Goal: Information Seeking & Learning: Understand process/instructions

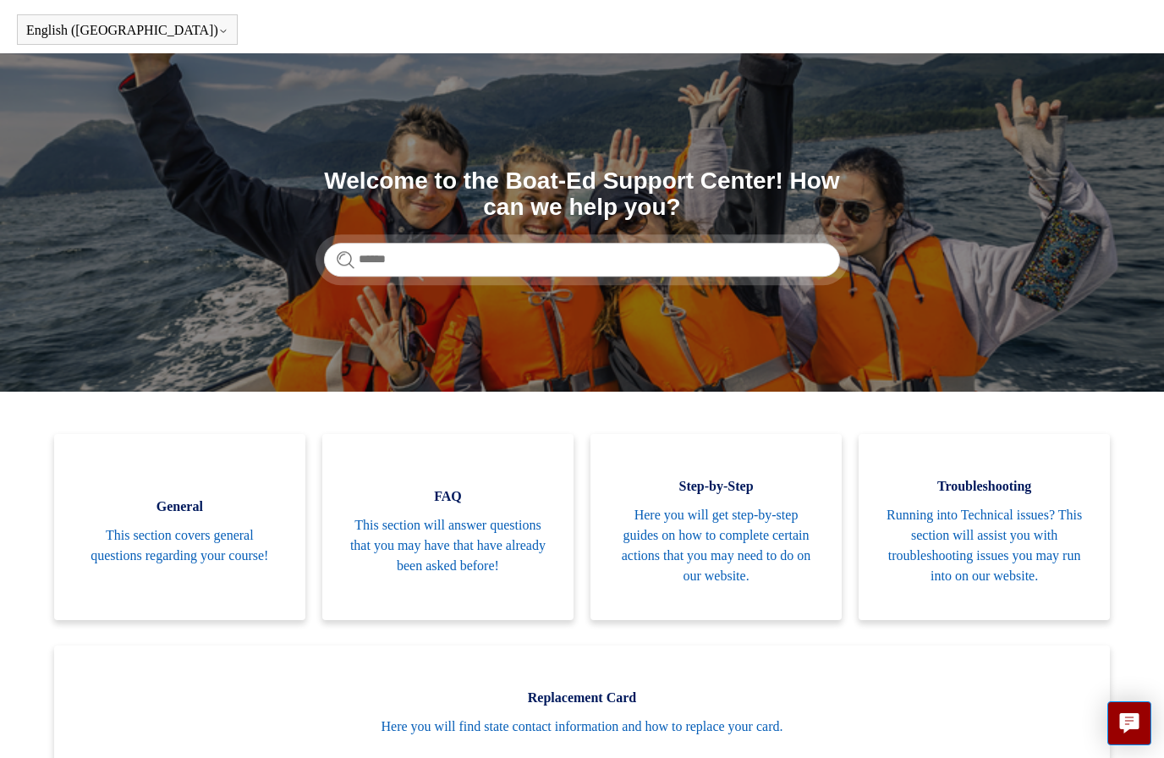
scroll to position [53, 0]
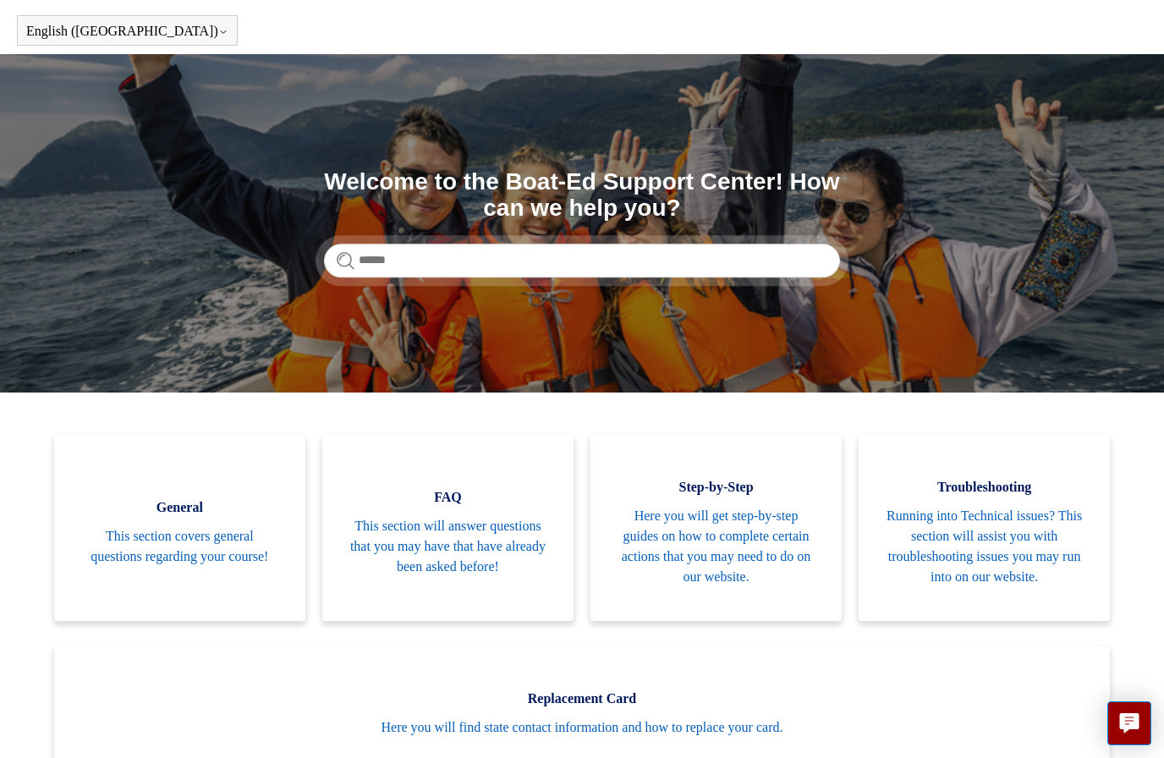
click at [504, 574] on link "FAQ This section will answer questions that you may have that have already been…" at bounding box center [447, 528] width 251 height 186
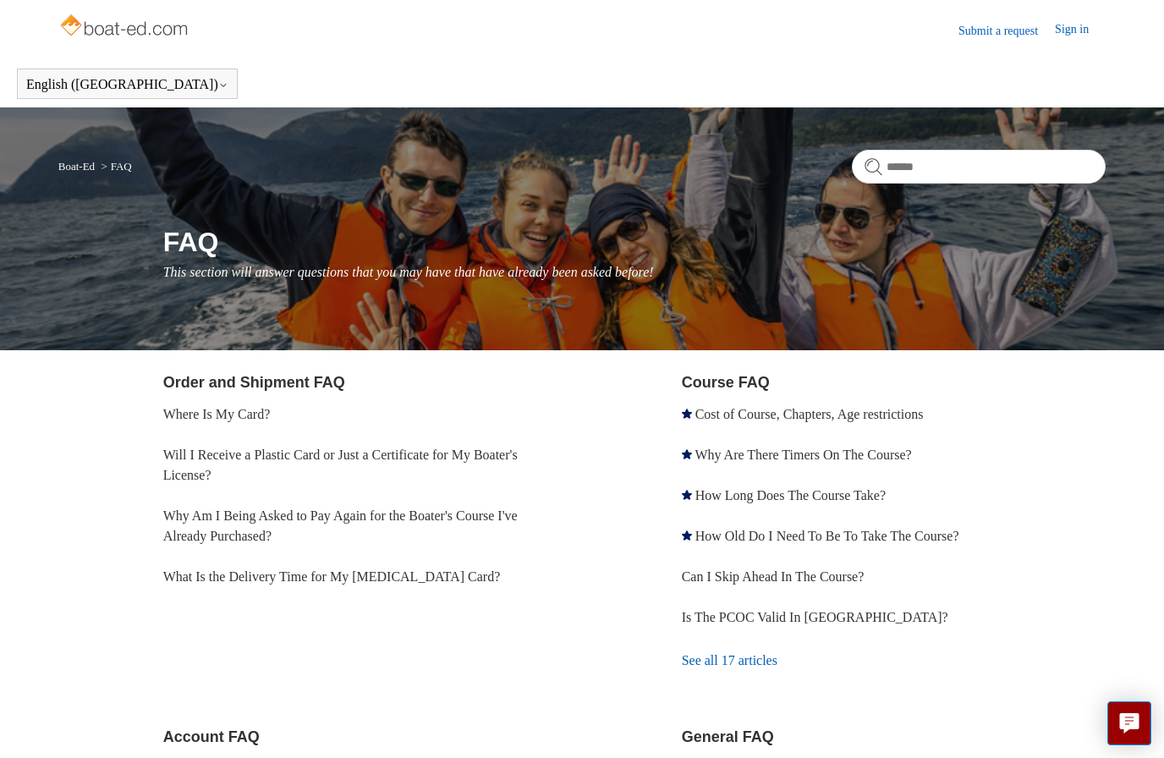
click at [518, 447] on link "Will I Receive a Plastic Card or Just a Certificate for My Boater's License?" at bounding box center [340, 464] width 354 height 35
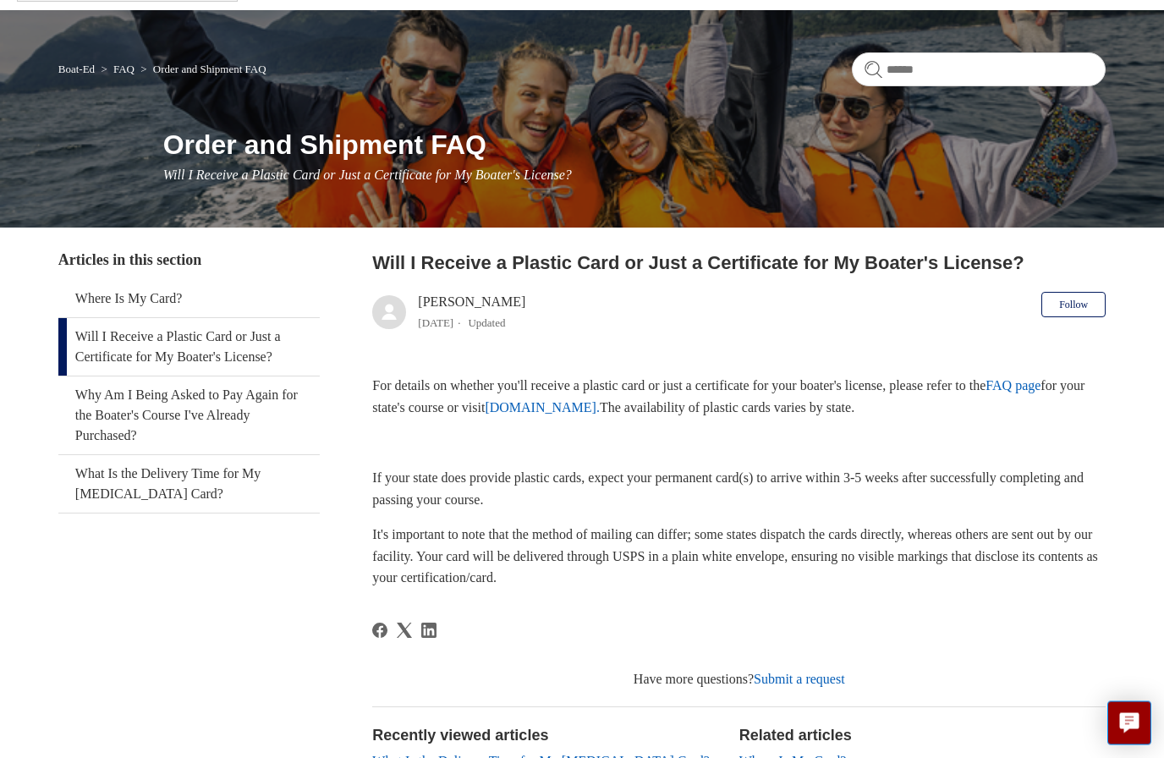
scroll to position [97, 0]
click at [255, 409] on link "Why Am I Being Asked to Pay Again for the Boater's Course I've Already Purchase…" at bounding box center [189, 415] width 262 height 78
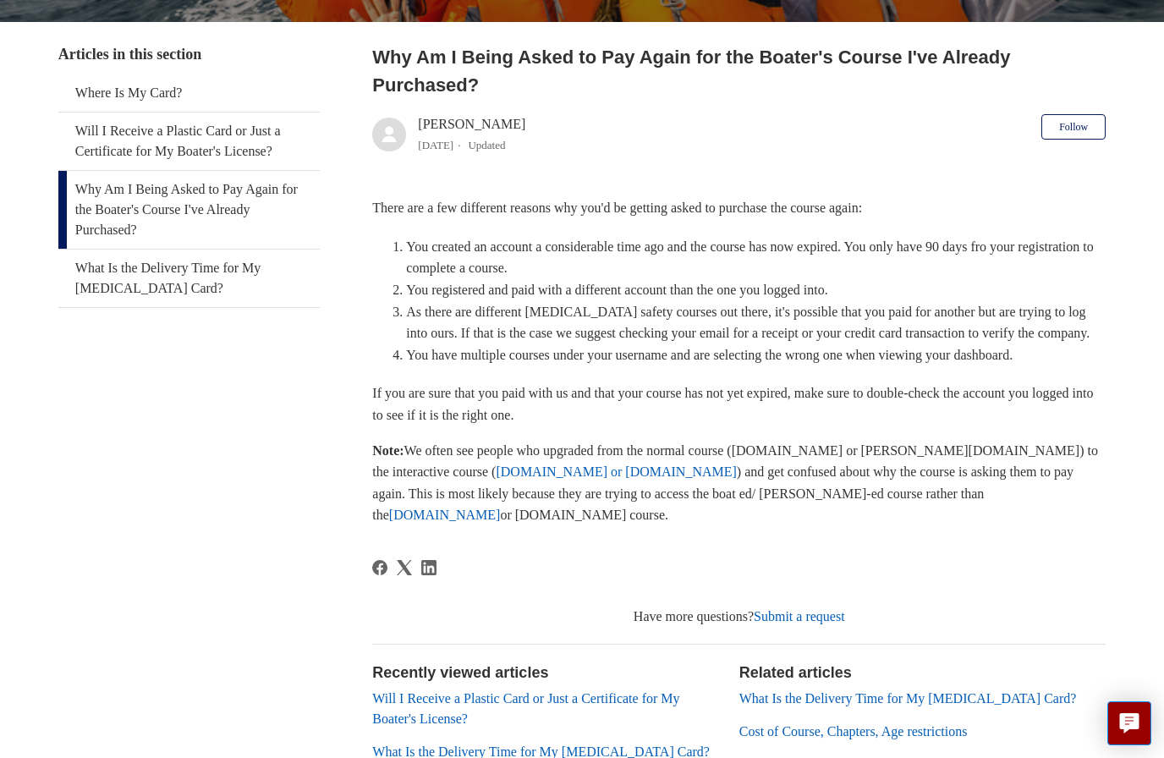
scroll to position [314, 0]
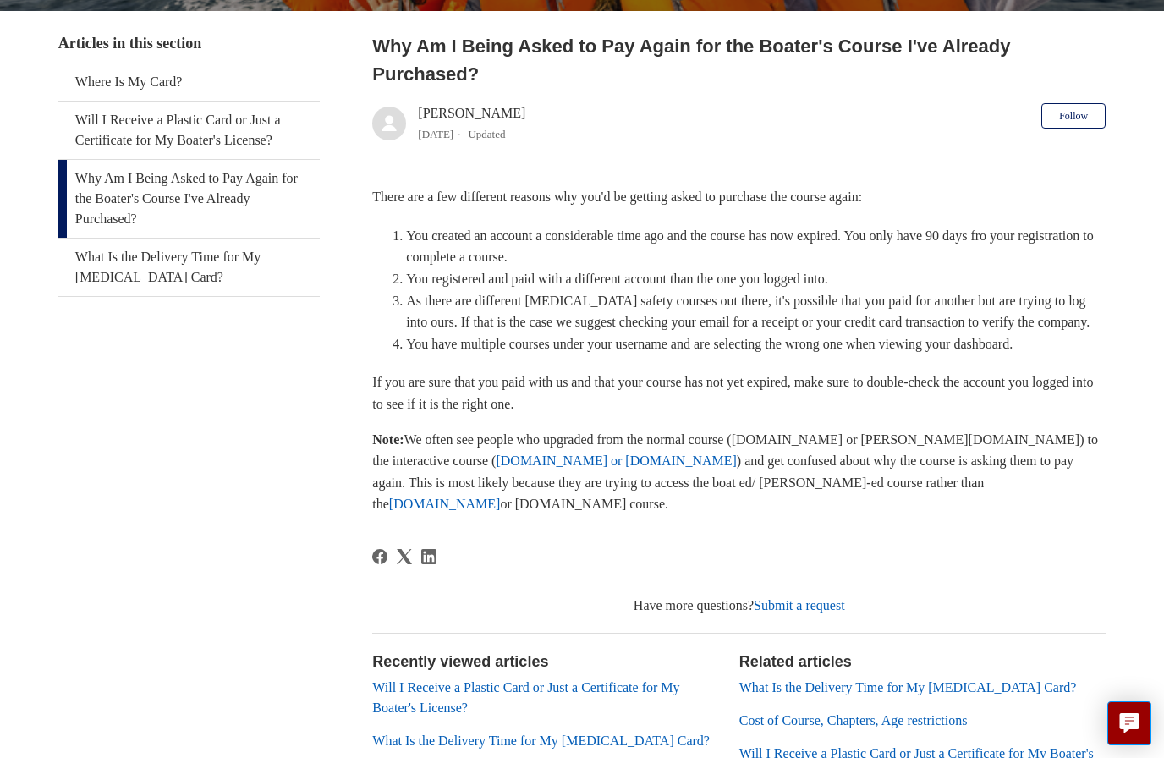
click at [975, 694] on link "What Is the Delivery Time for My [MEDICAL_DATA] Card?" at bounding box center [907, 687] width 337 height 14
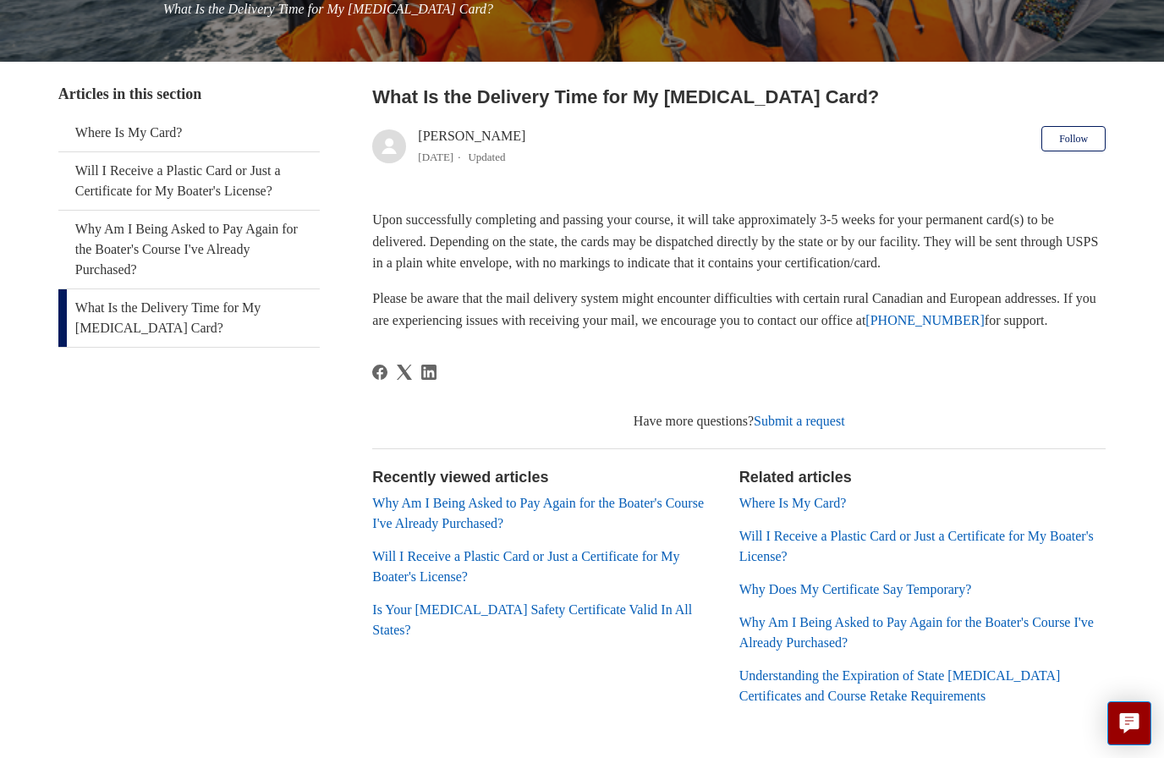
scroll to position [272, 0]
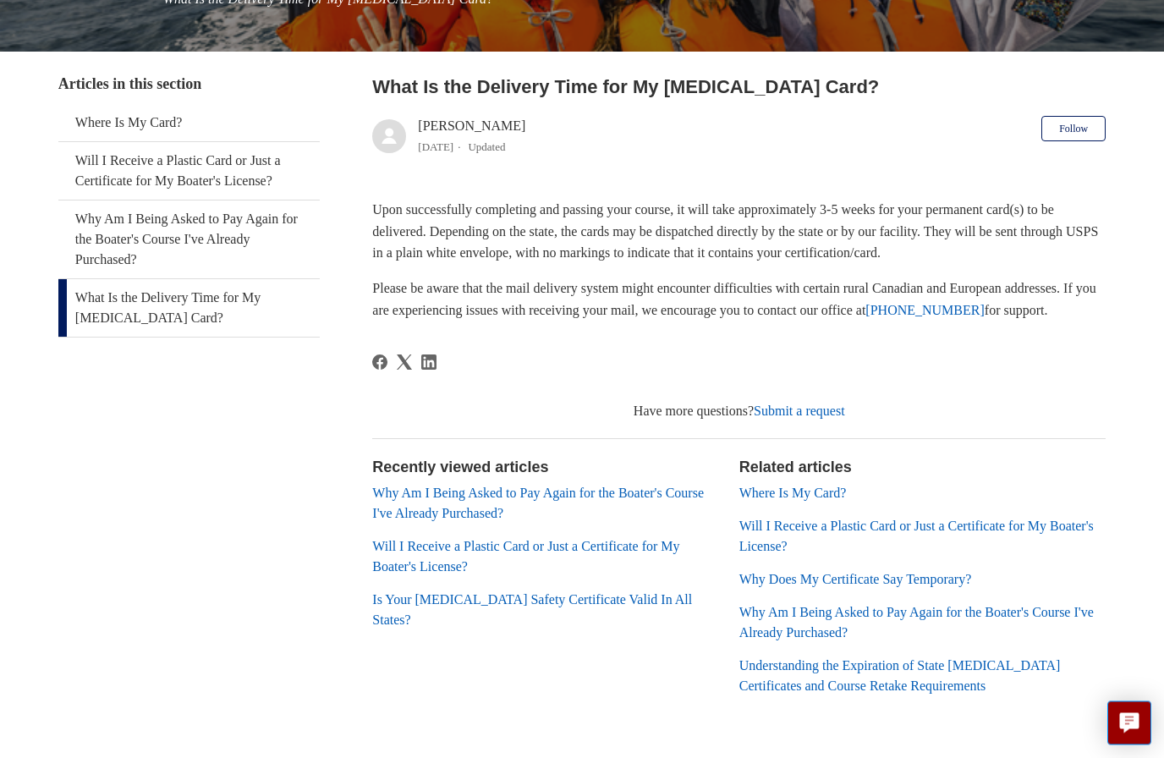
click at [1006, 676] on link "Understanding the Expiration of State [MEDICAL_DATA] Certificates and Course Re…" at bounding box center [899, 676] width 321 height 35
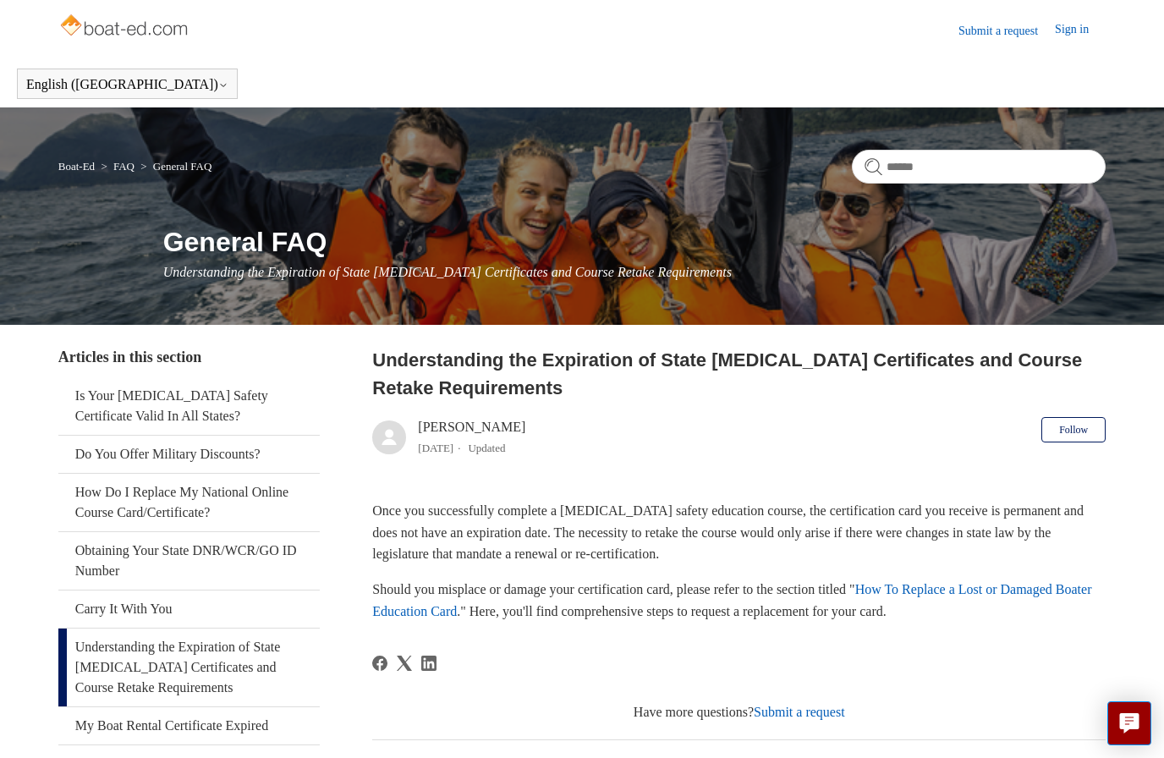
click at [239, 405] on link "Is Your Boating Safety Certificate Valid In All States?" at bounding box center [189, 406] width 262 height 58
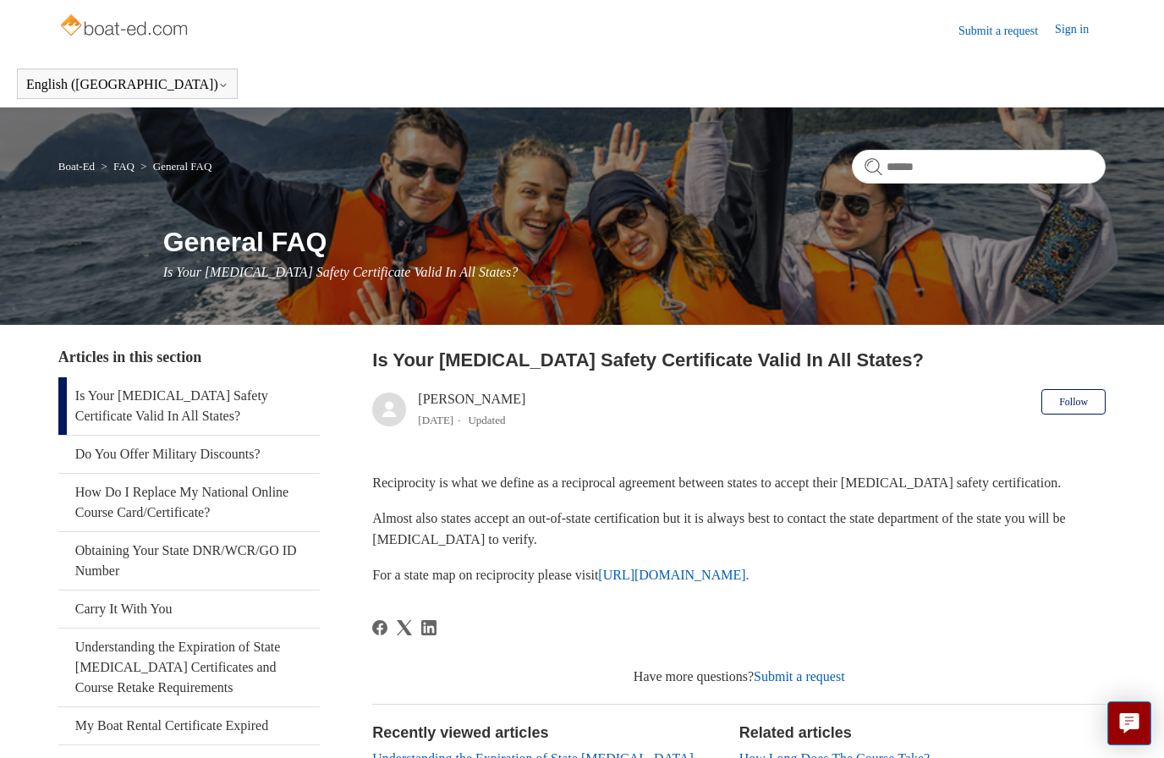
click at [716, 580] on link "https://www.nasbla.org/nasblamain/education/reciprocity." at bounding box center [673, 574] width 151 height 14
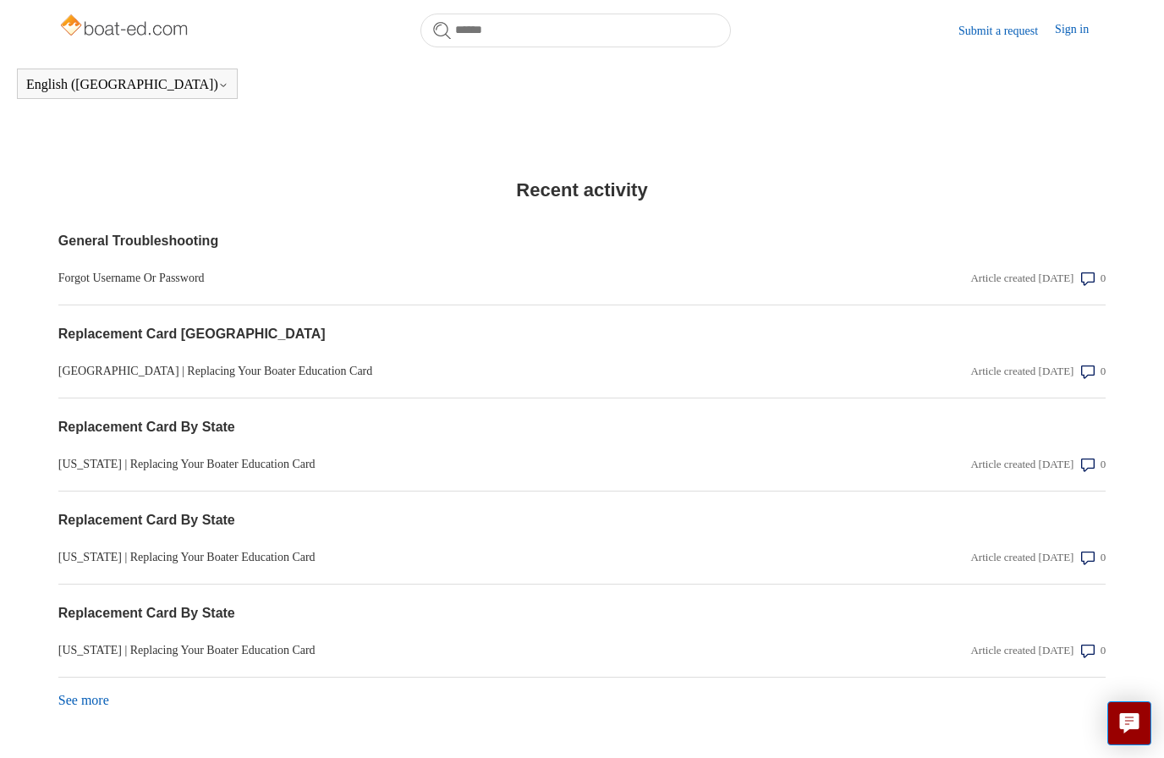
scroll to position [1283, 0]
click at [205, 529] on link "Replacement Card By State" at bounding box center [424, 520] width 733 height 20
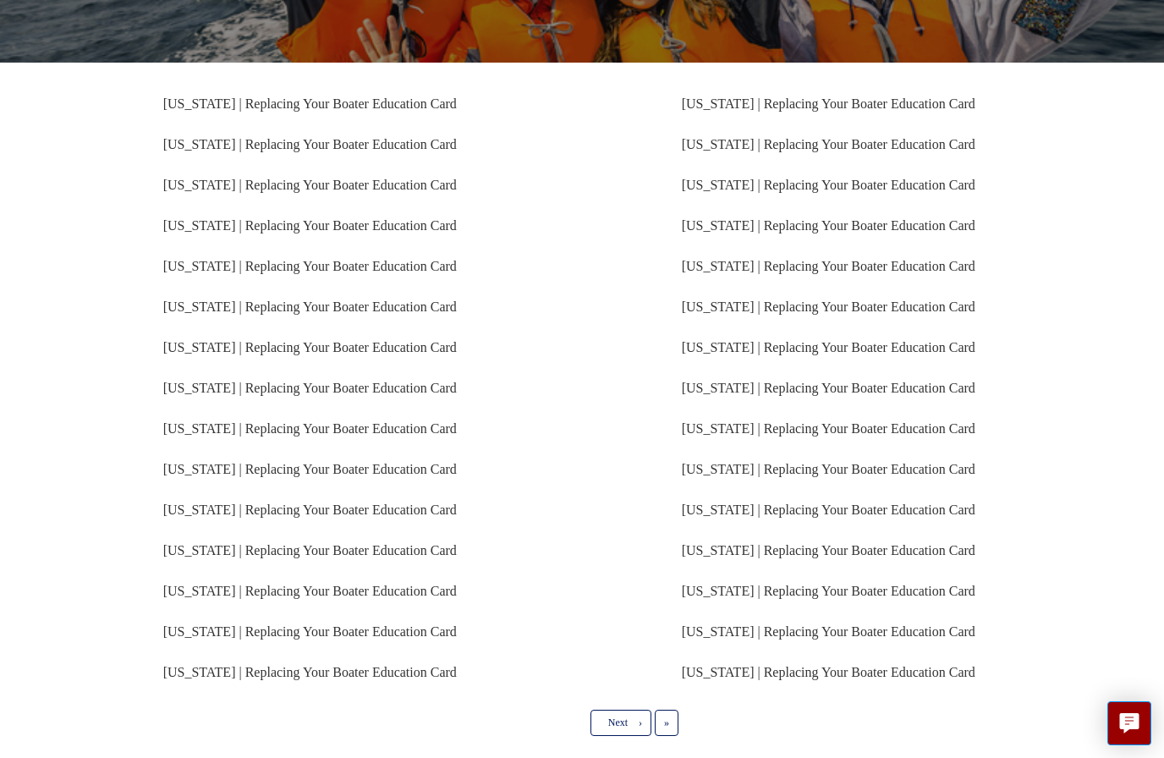
scroll to position [266, 0]
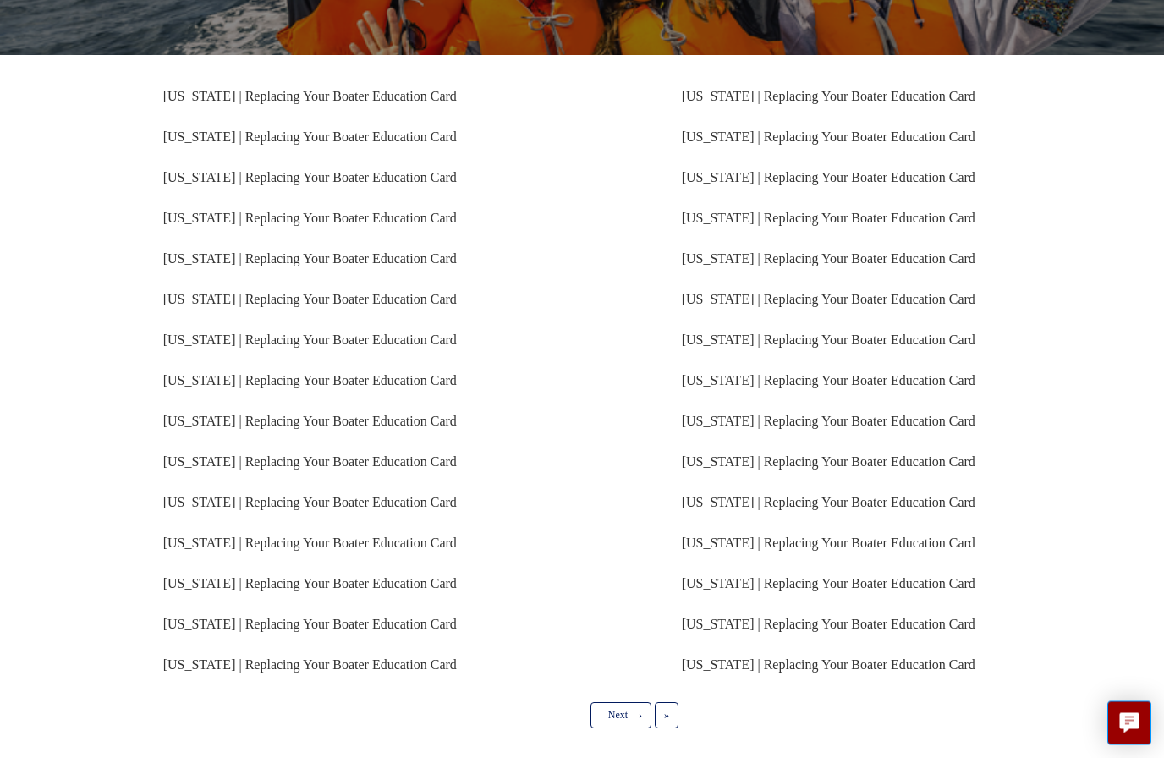
click at [847, 587] on link "[US_STATE] | Replacing Your Boater Education Card" at bounding box center [828, 584] width 293 height 14
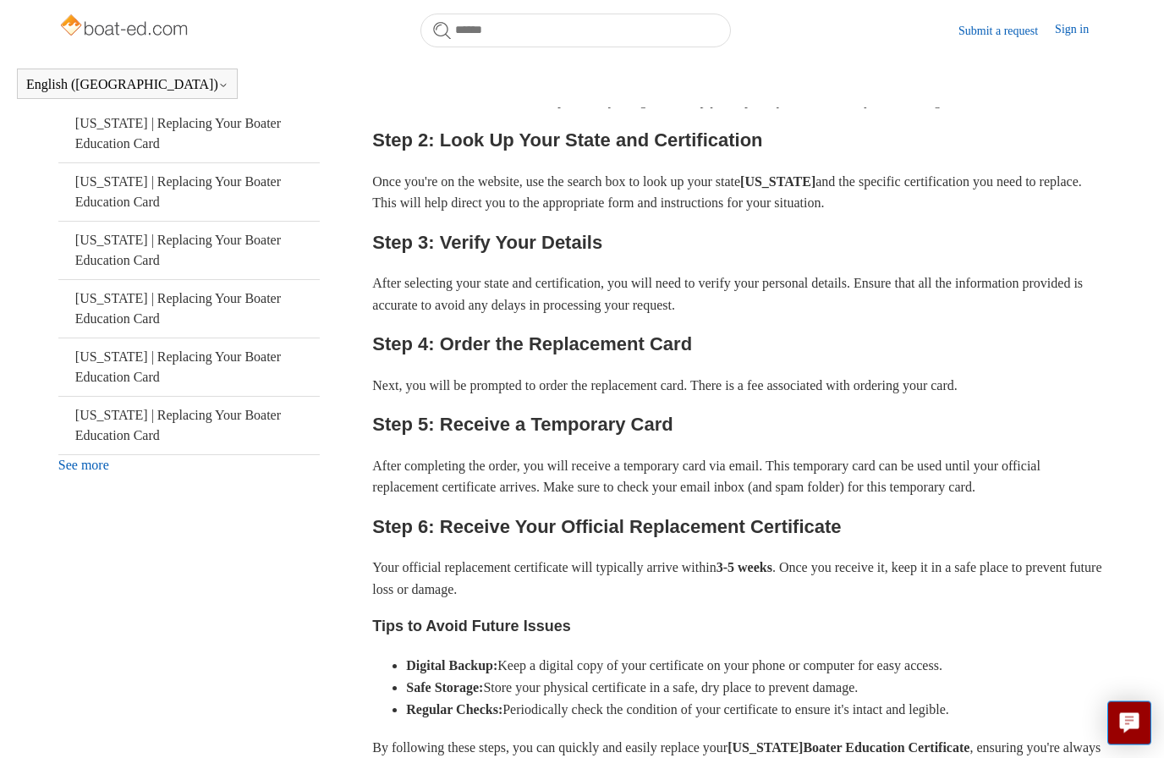
scroll to position [460, 0]
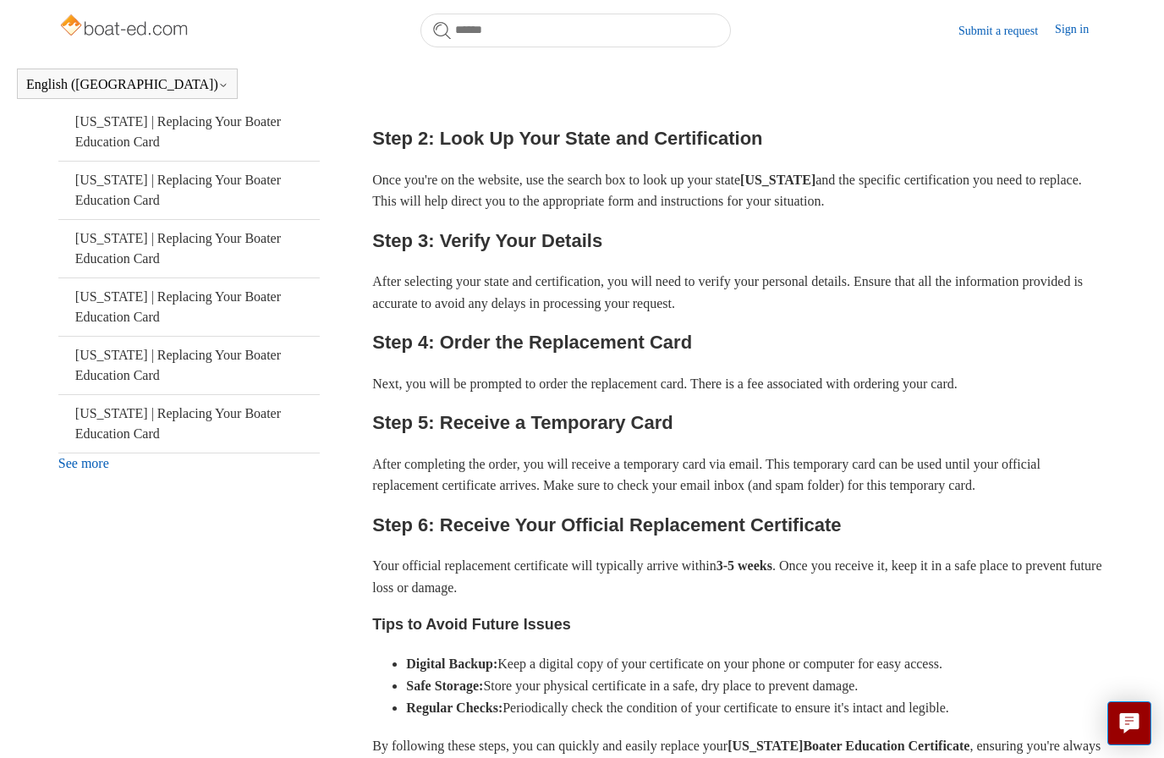
click at [815, 184] on strong "[US_STATE]" at bounding box center [777, 180] width 75 height 14
click at [926, 757] on article "[US_STATE] | Replacing Your Boater Education Card [PERSON_NAME] [DATE] Updated …" at bounding box center [738, 520] width 733 height 1365
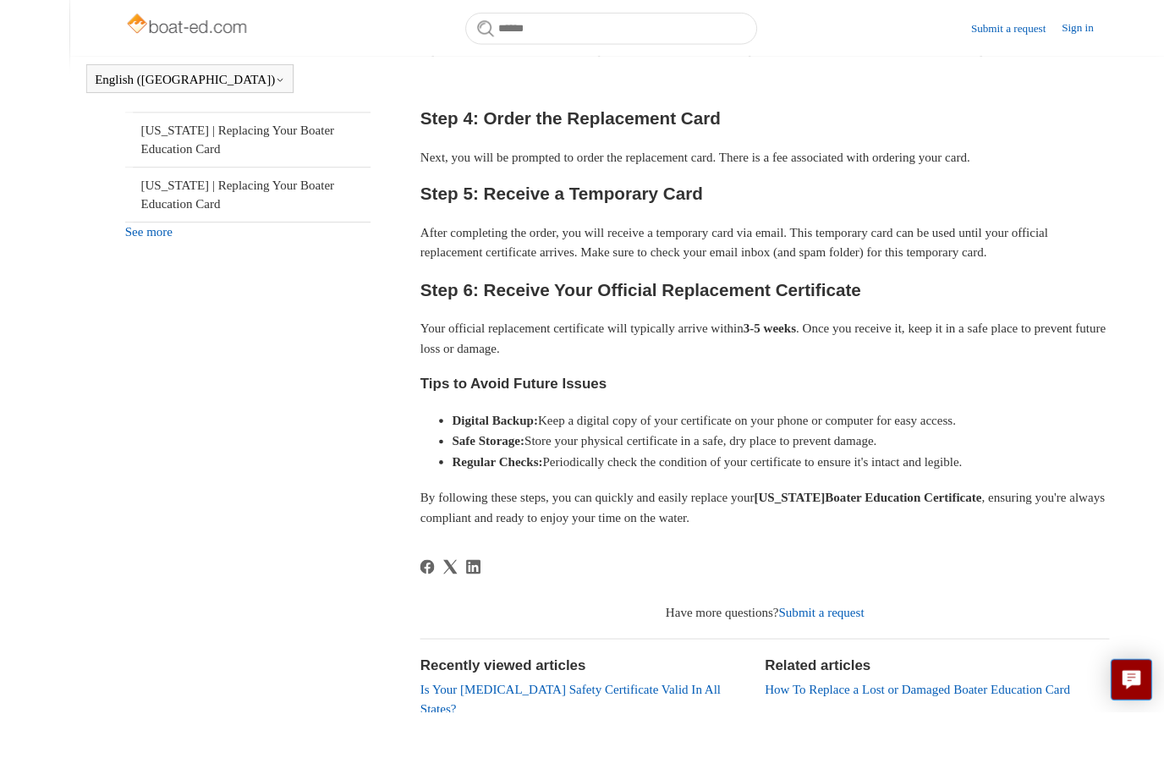
scroll to position [677, 0]
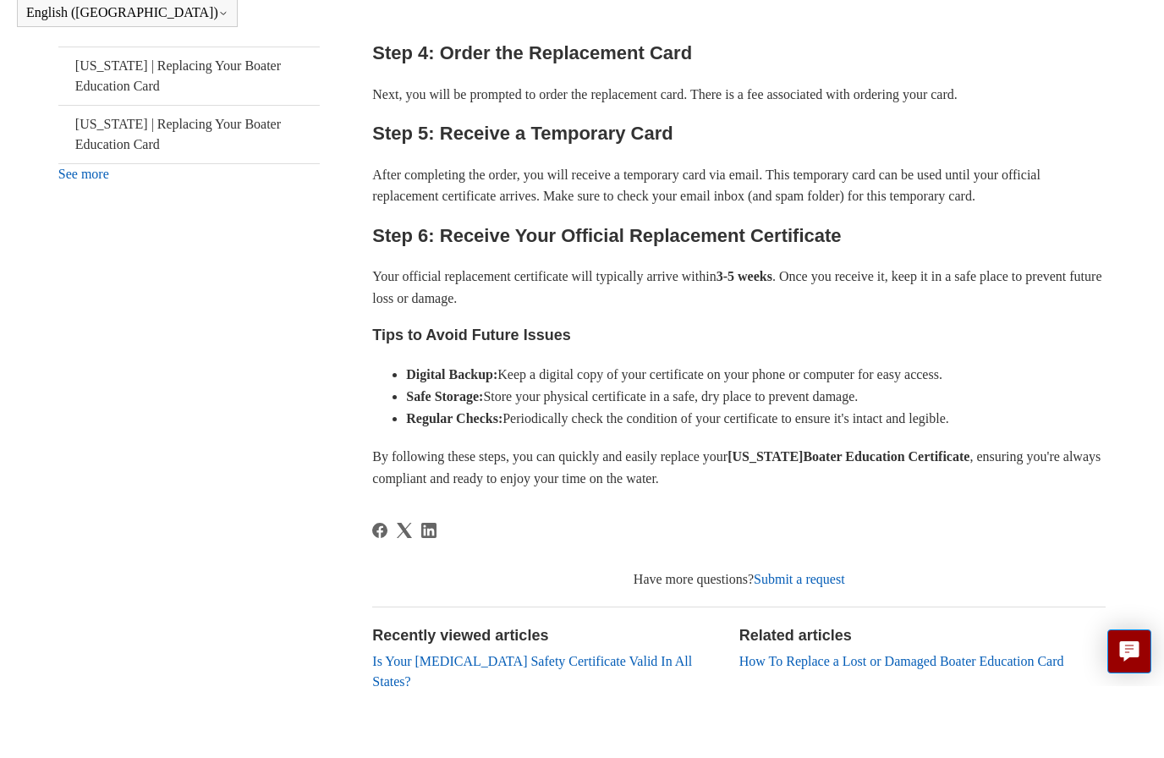
click at [1063, 518] on p "By following these steps, you can quickly and easily replace your Mississippi B…" at bounding box center [738, 539] width 733 height 43
click at [1054, 425] on div "If you've lost, destroyed, or damaged your Mississippi Boater Education Certifi…" at bounding box center [738, 154] width 733 height 814
click at [1058, 518] on p "By following these steps, you can quickly and easily replace your Mississippi B…" at bounding box center [738, 539] width 733 height 43
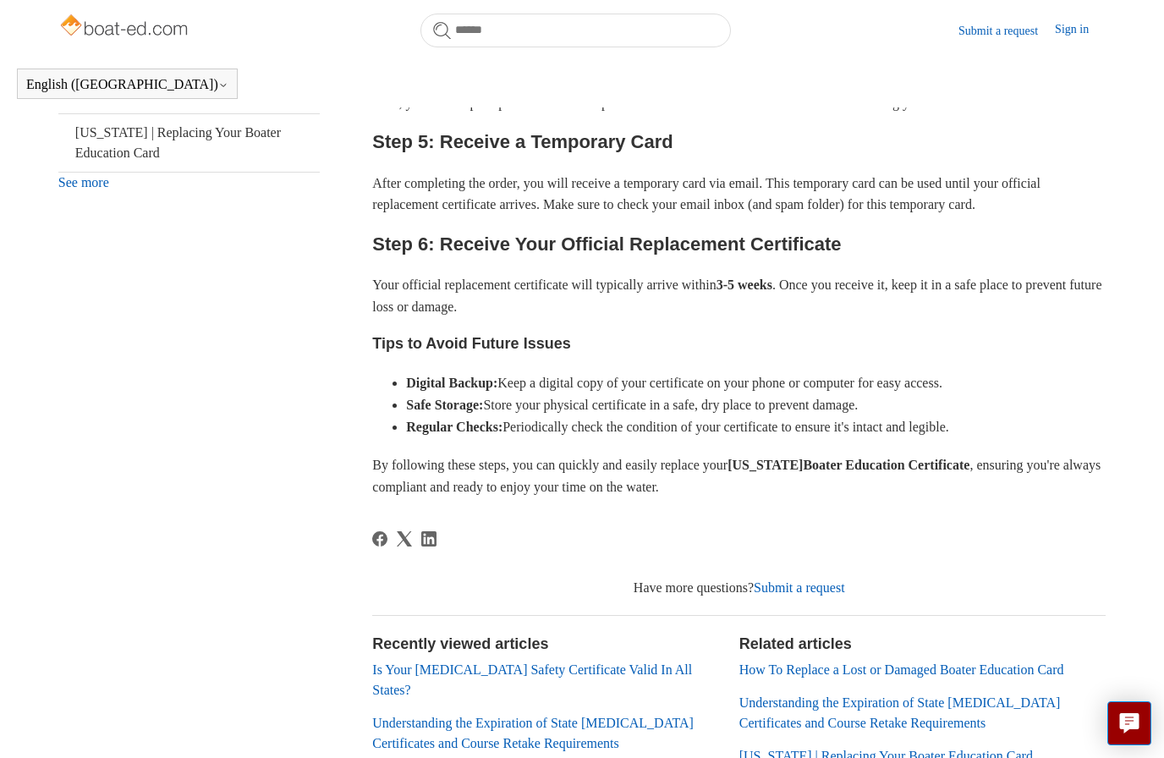
scroll to position [766, 0]
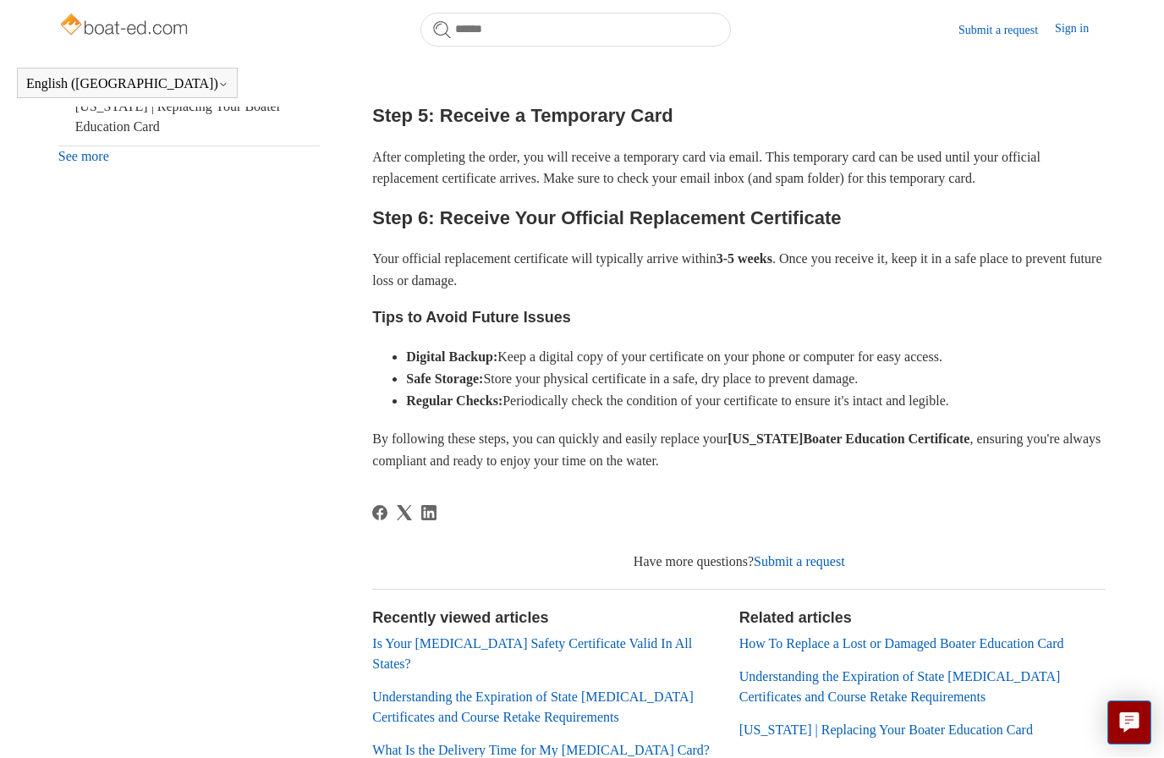
click at [812, 555] on link "Submit a request" at bounding box center [798, 562] width 91 height 14
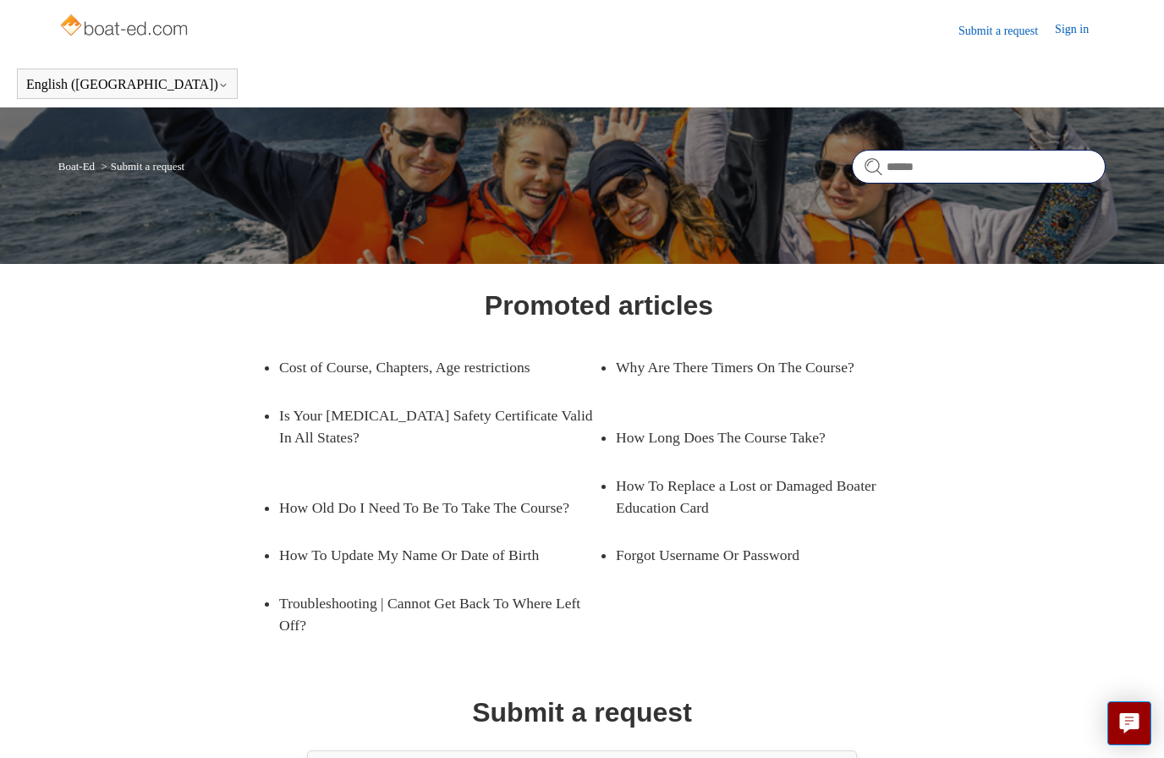
click at [966, 165] on input "Search" at bounding box center [979, 167] width 254 height 34
click at [1090, 162] on input "**********" at bounding box center [979, 167] width 254 height 34
click at [1102, 163] on input "**********" at bounding box center [979, 167] width 254 height 34
type input "**********"
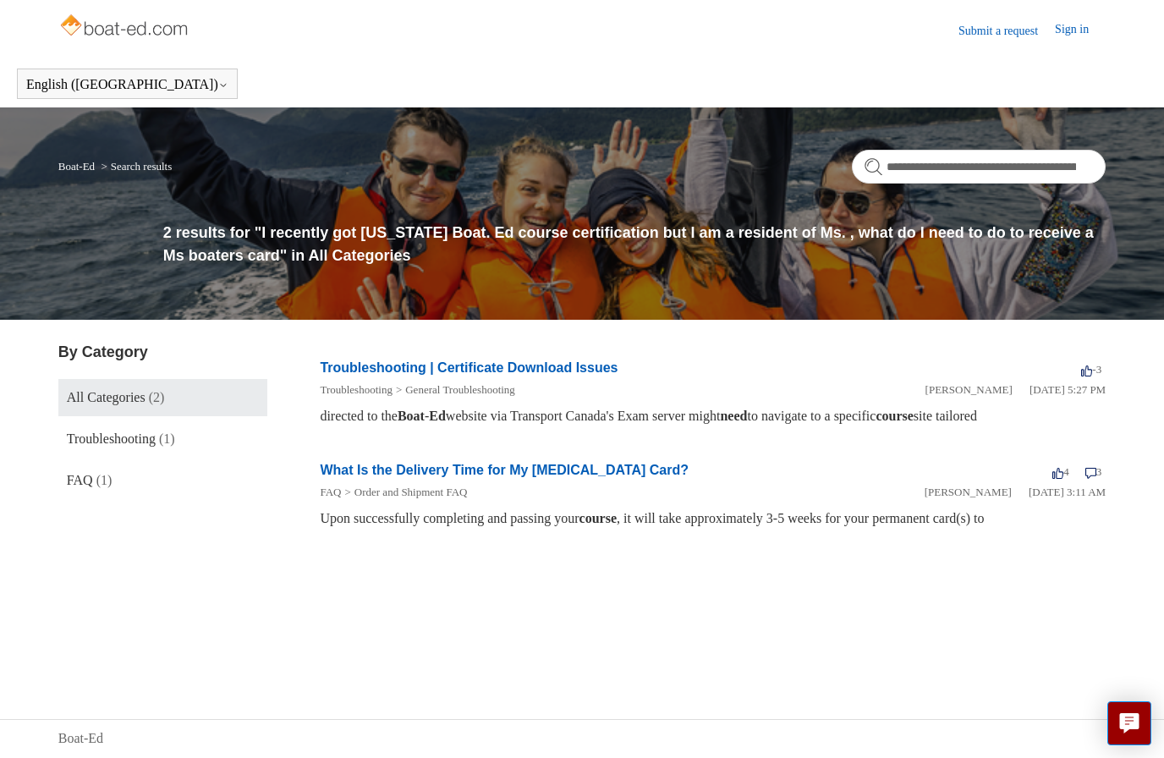
click at [537, 470] on link "What Is the Delivery Time for My Boating Card?" at bounding box center [504, 470] width 369 height 14
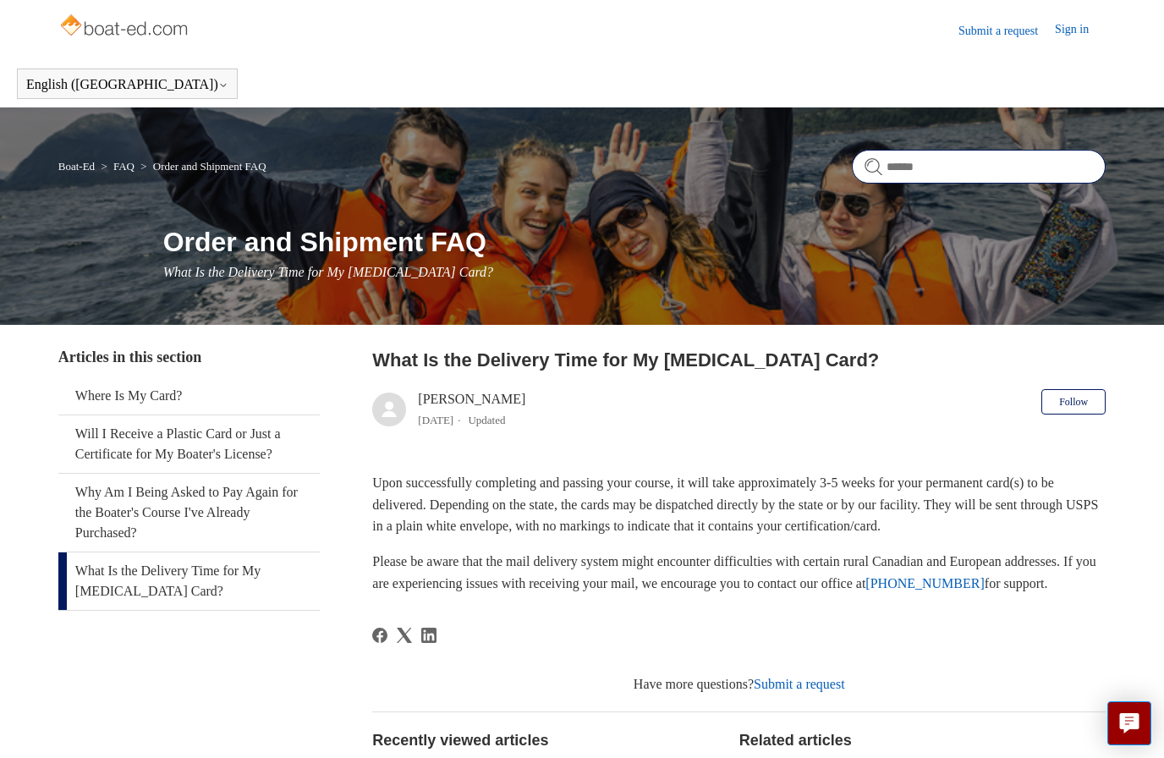
click at [943, 161] on input "Search" at bounding box center [979, 167] width 254 height 34
type input "**********"
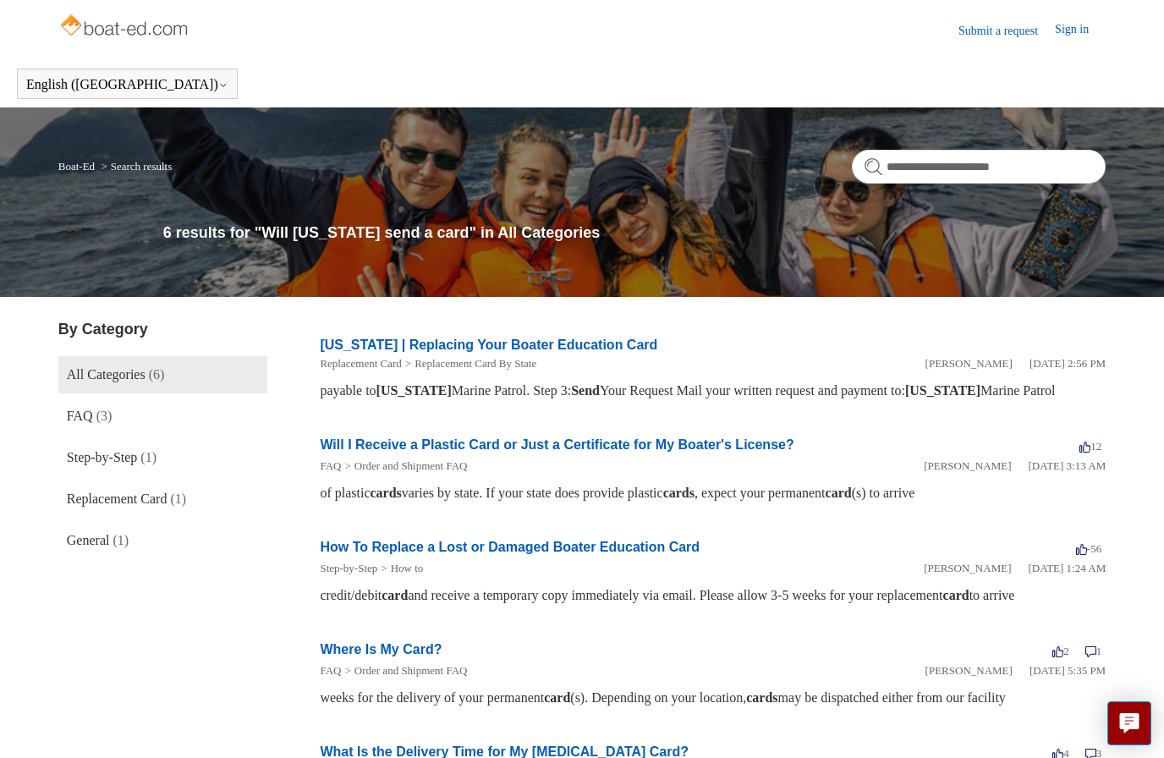
click at [709, 452] on link "Will I Receive a Plastic Card or Just a Certificate for My Boater's License?" at bounding box center [557, 444] width 474 height 14
click at [415, 352] on link "Alabama | Replacing Your Boater Education Card" at bounding box center [488, 344] width 337 height 14
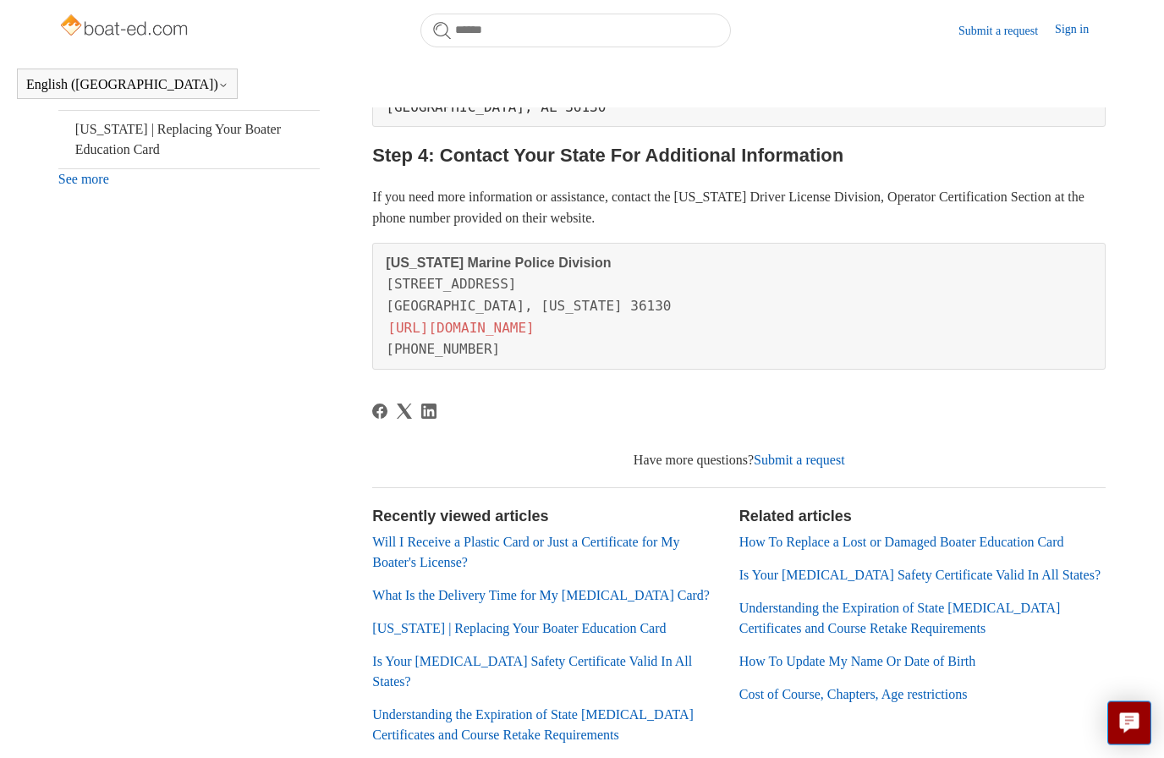
scroll to position [743, 0]
click at [611, 626] on link "[US_STATE] | Replacing Your Boater Education Card" at bounding box center [518, 629] width 293 height 14
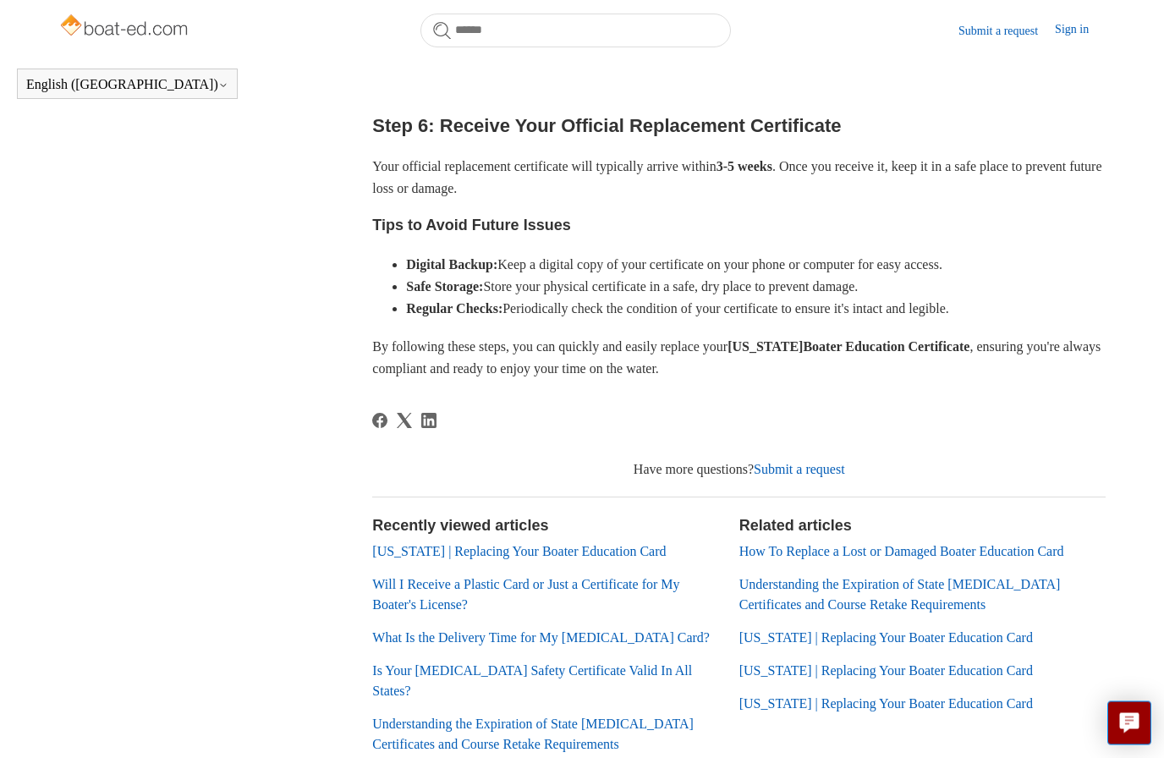
scroll to position [869, 0]
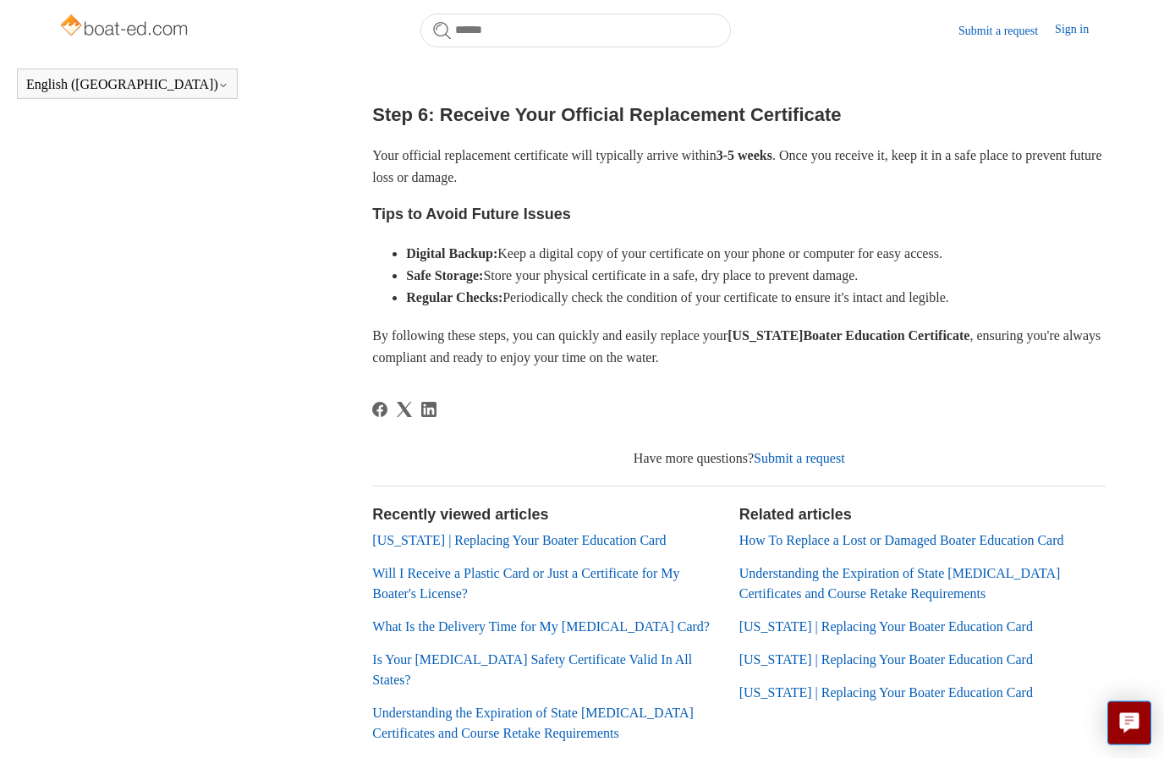
click at [969, 329] on strong "Boater Education Certificate" at bounding box center [886, 336] width 167 height 14
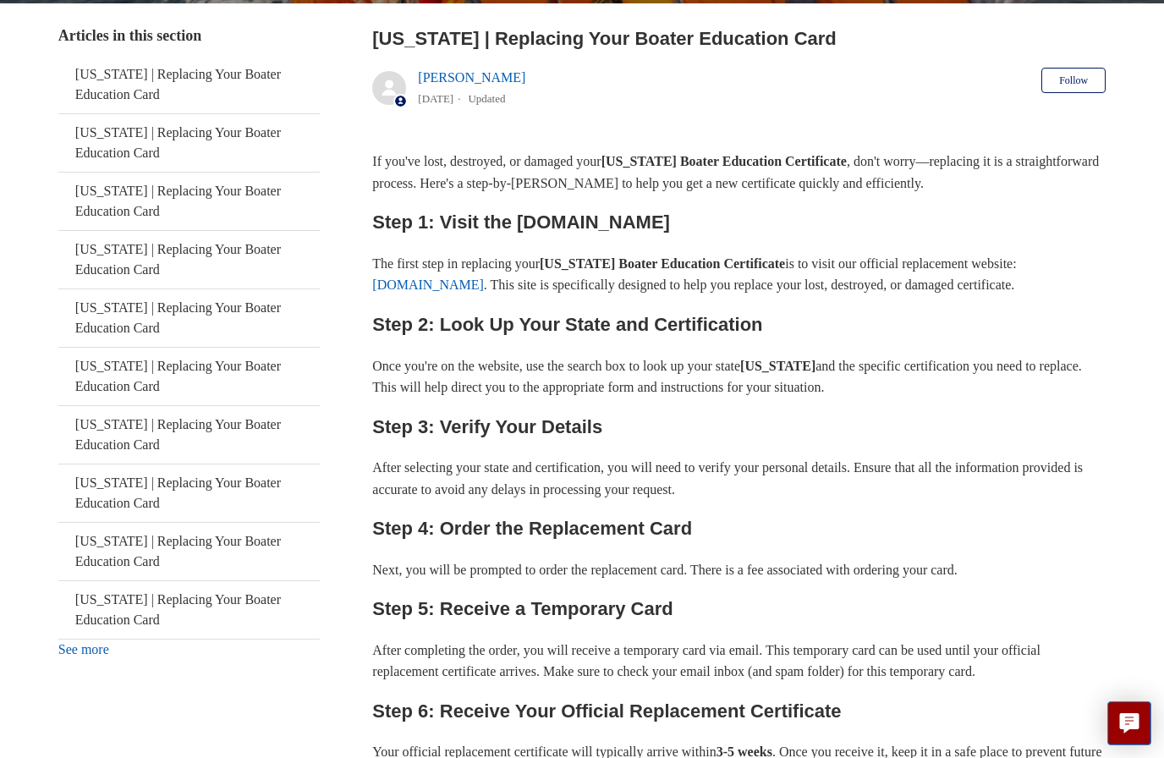
scroll to position [321, 0]
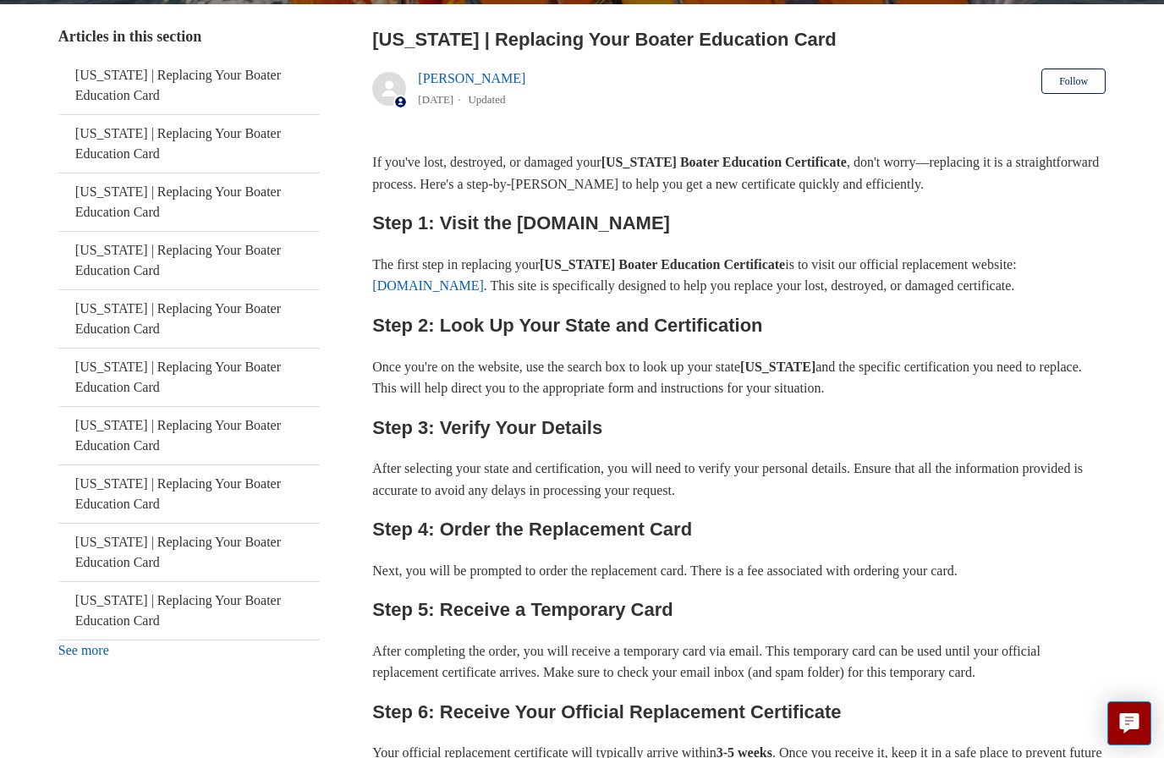
click at [459, 301] on div "If you've lost, destroyed, or damaged your Mississippi Boater Education Certifi…" at bounding box center [738, 558] width 733 height 814
click at [452, 279] on link "ilostmycard.com" at bounding box center [428, 285] width 112 height 14
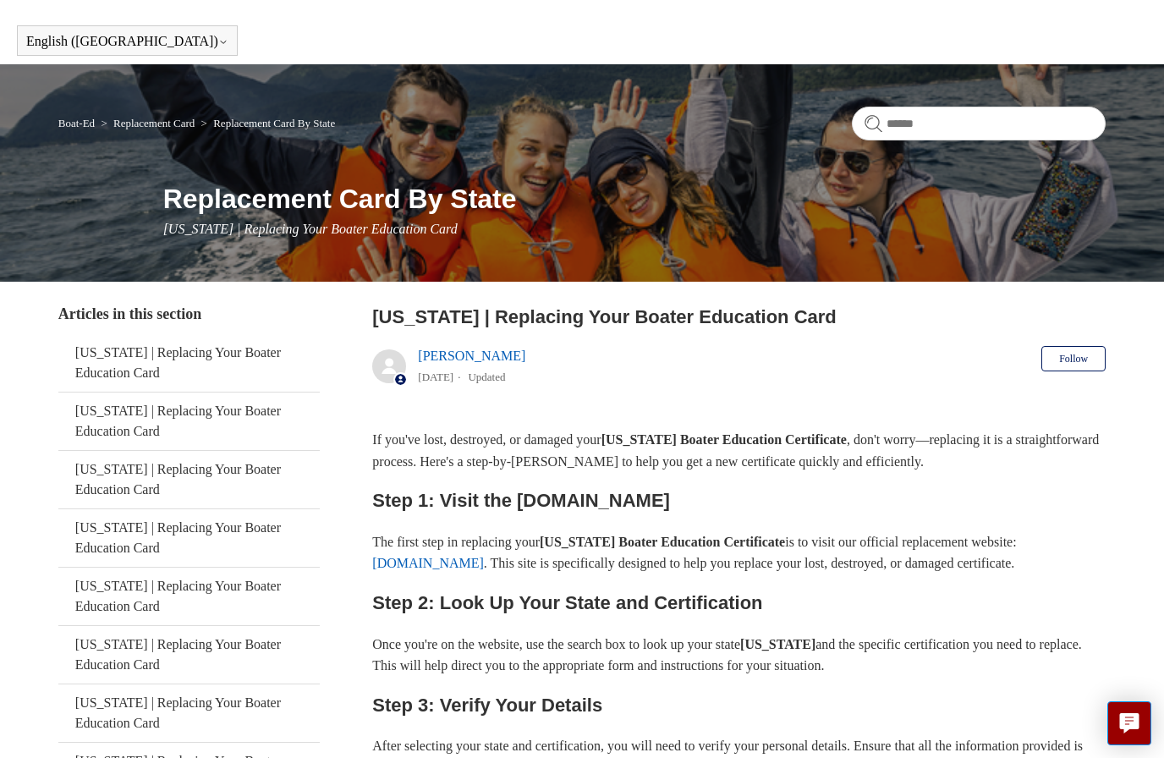
scroll to position [0, 0]
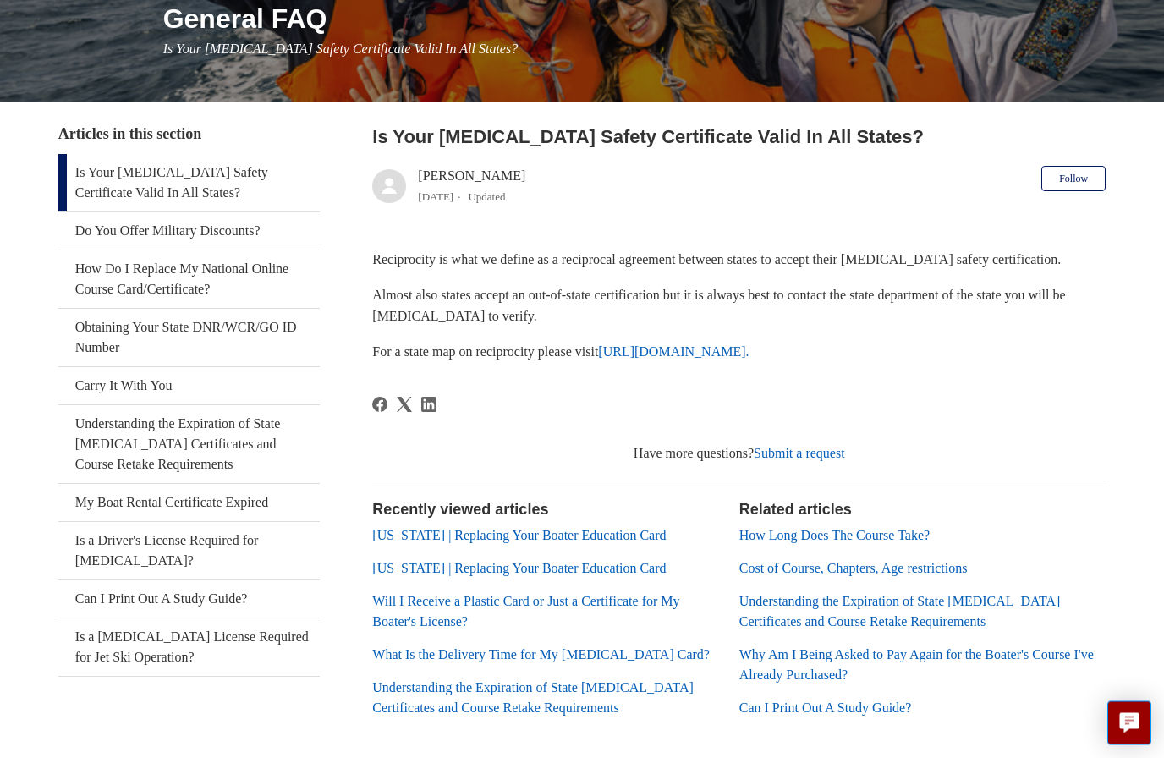
scroll to position [223, 0]
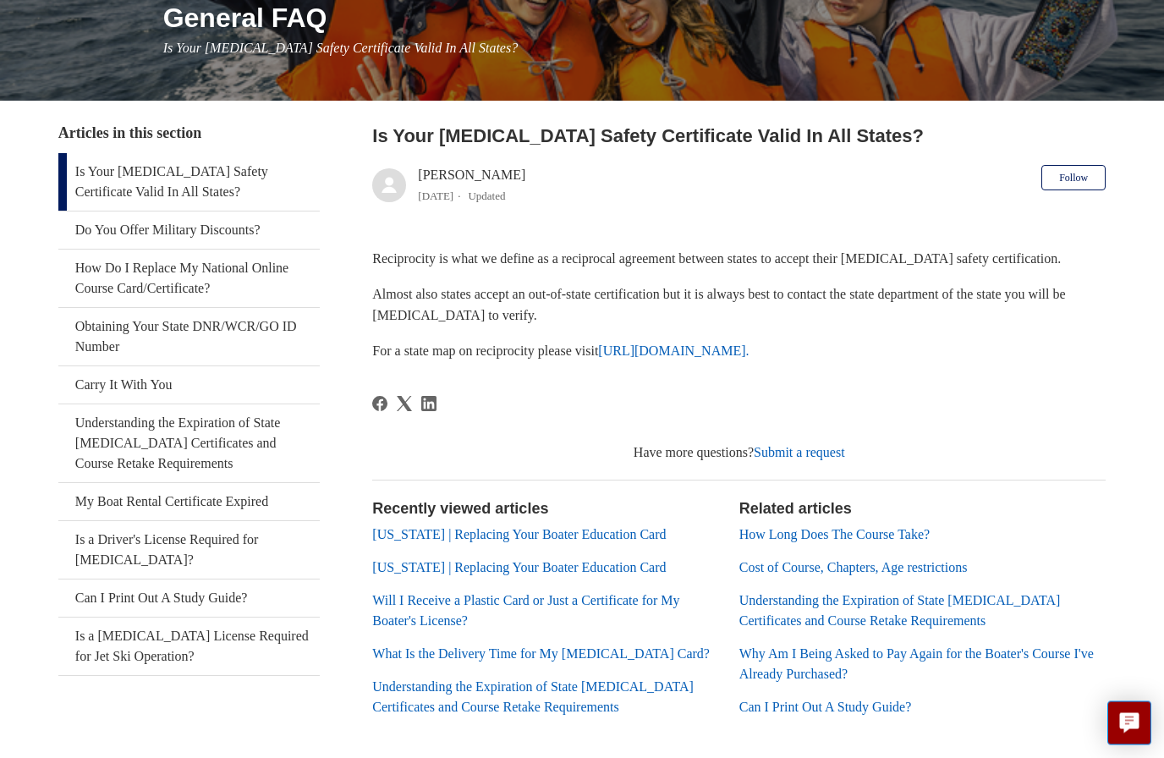
click at [809, 606] on link "Understanding the Expiration of State [MEDICAL_DATA] Certificates and Course Re…" at bounding box center [899, 611] width 321 height 35
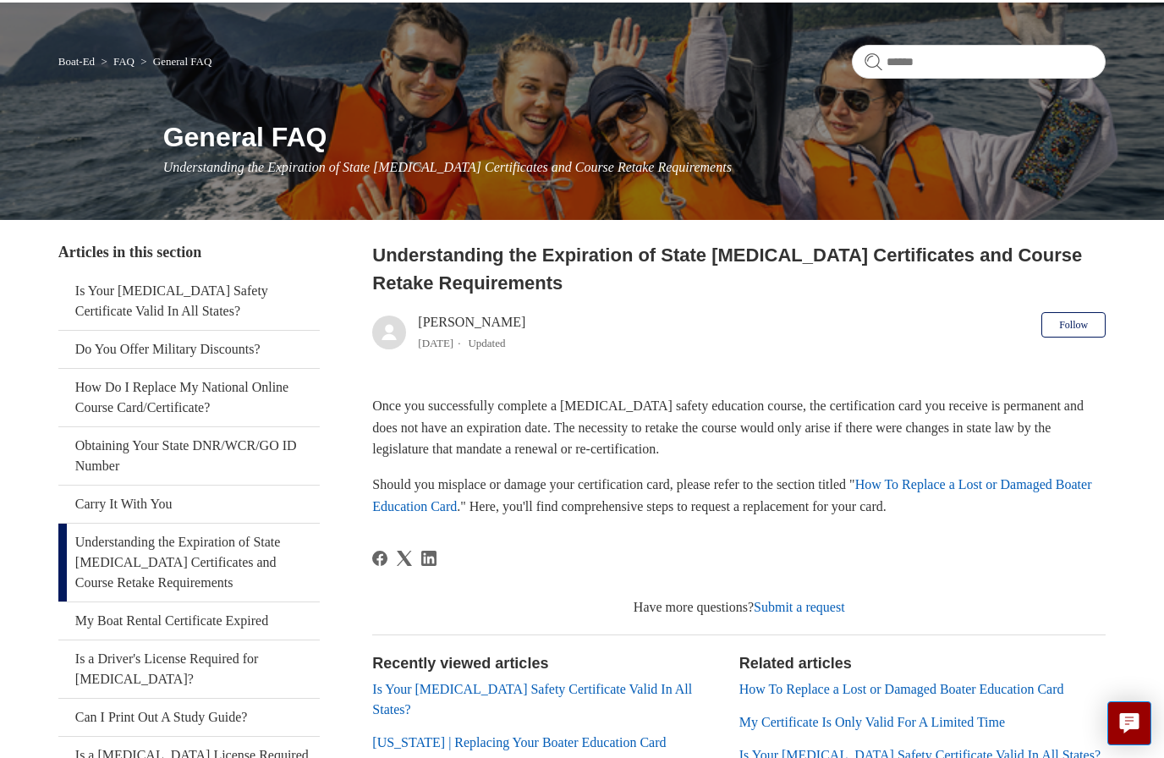
scroll to position [101, 0]
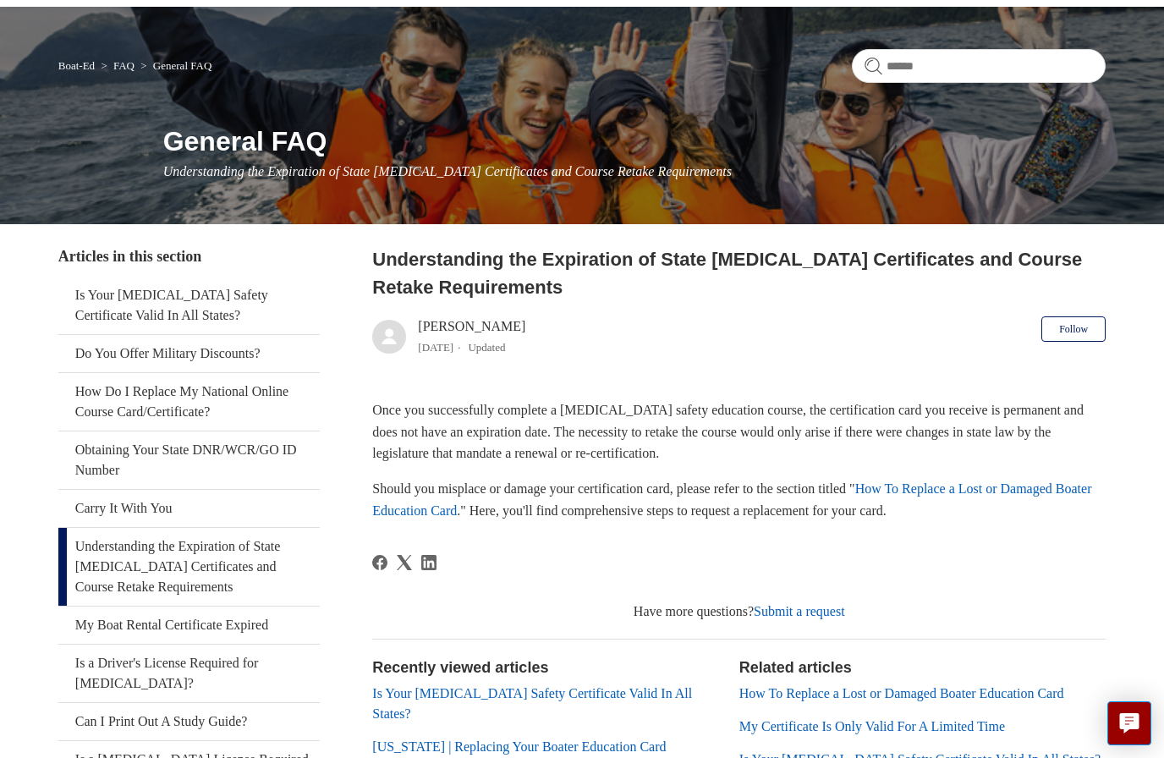
click at [251, 450] on link "Obtaining Your State DNR/WCR/GO ID Number" at bounding box center [189, 460] width 262 height 58
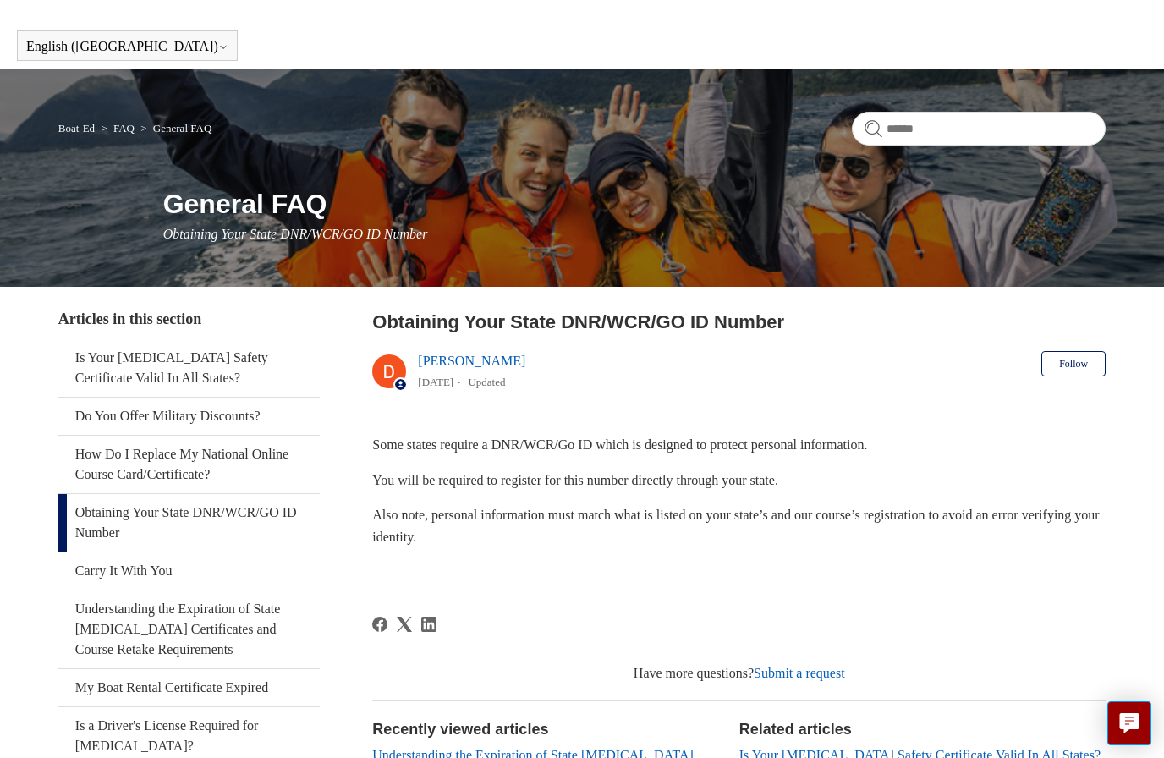
scroll to position [52, 0]
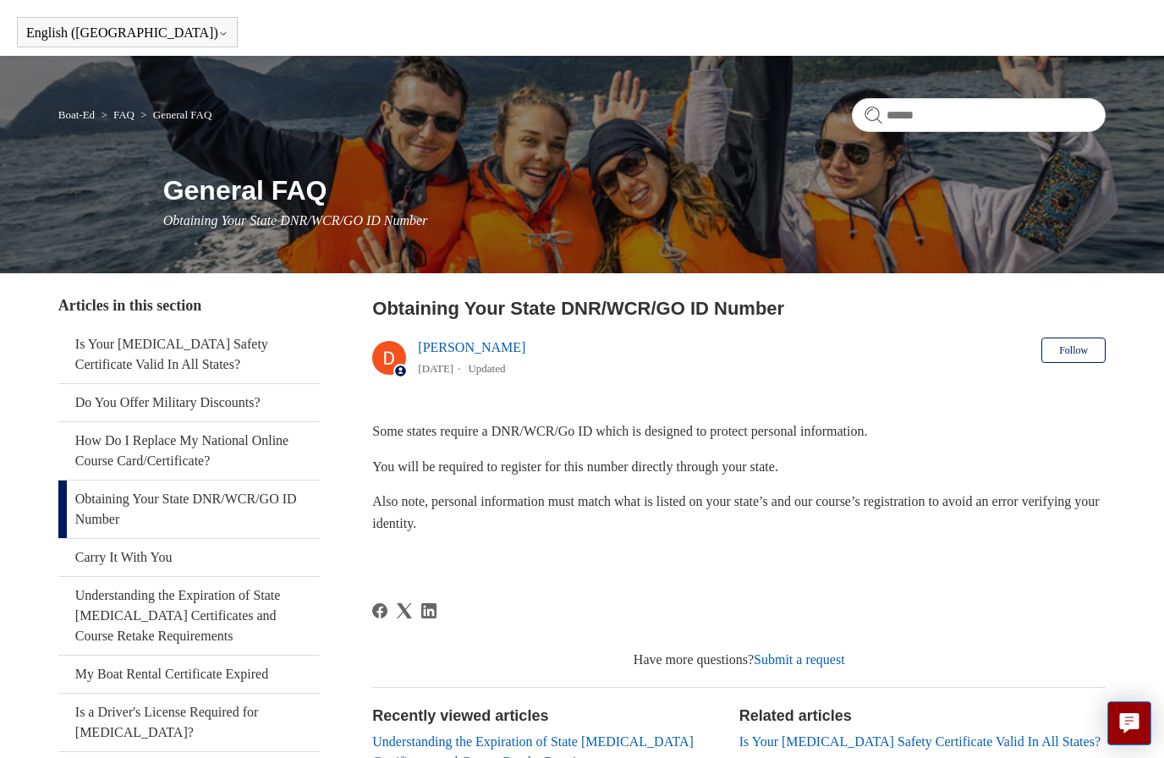
click at [271, 342] on link "Is Your [MEDICAL_DATA] Safety Certificate Valid In All States?" at bounding box center [189, 355] width 262 height 58
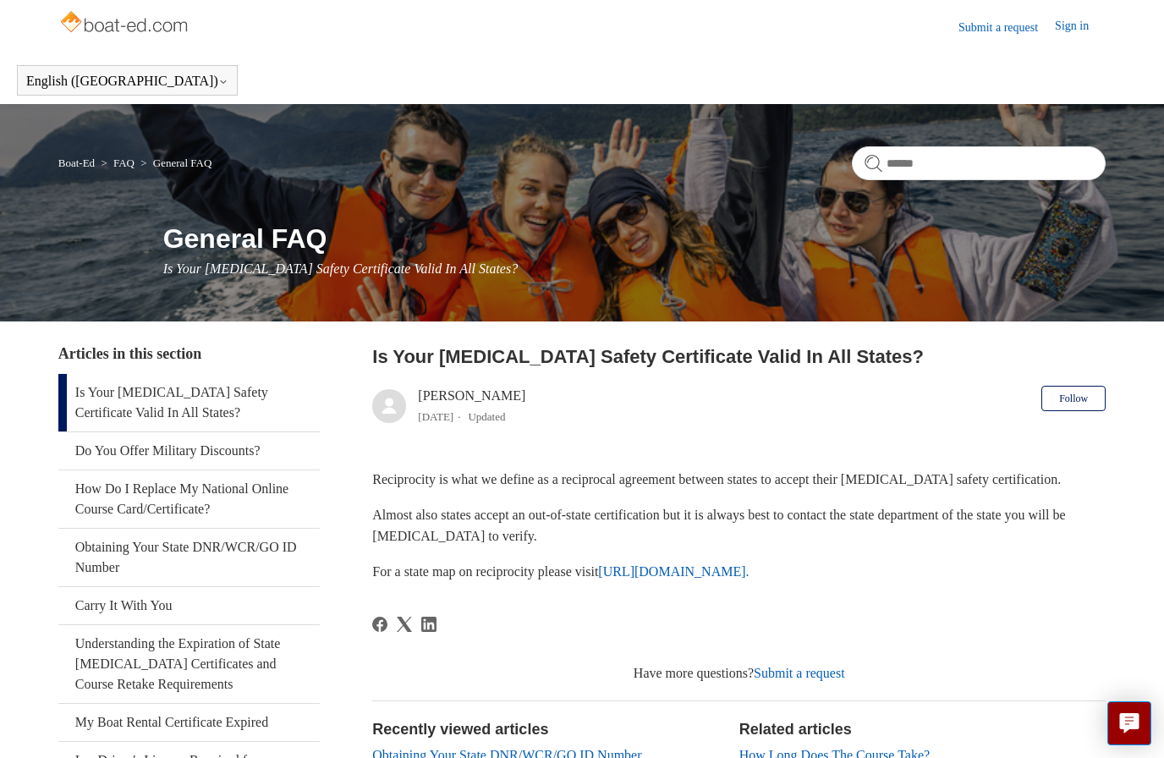
scroll to position [3, 0]
